Goal: Transaction & Acquisition: Subscribe to service/newsletter

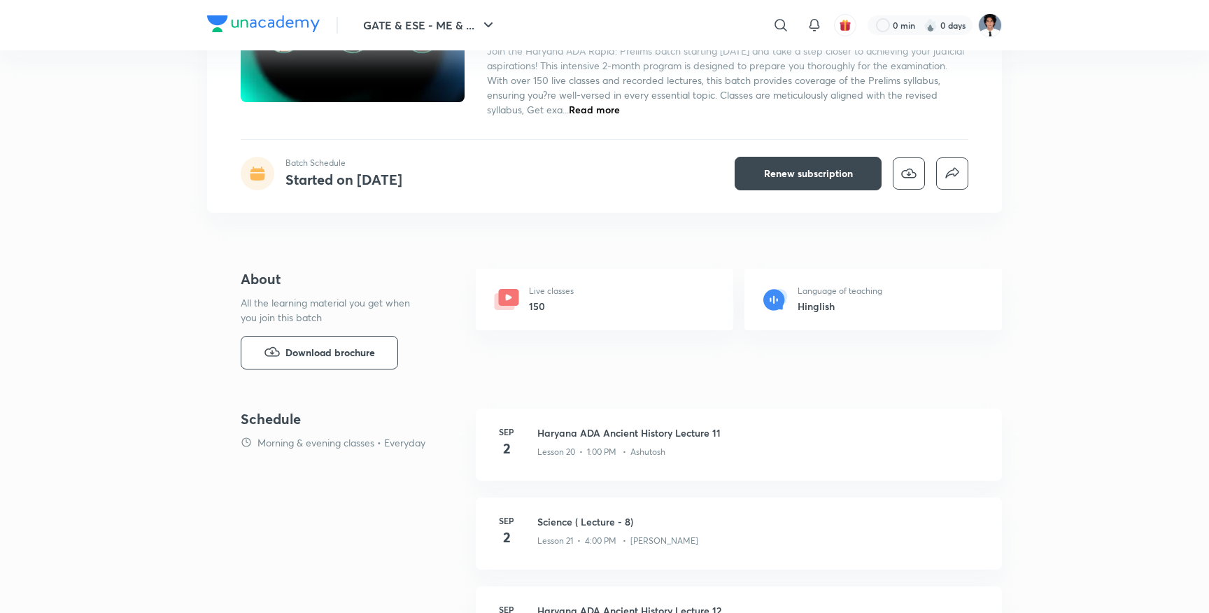
scroll to position [171, 0]
click at [820, 180] on button "Renew subscription" at bounding box center [807, 172] width 147 height 34
